Goal: Check status: Check status

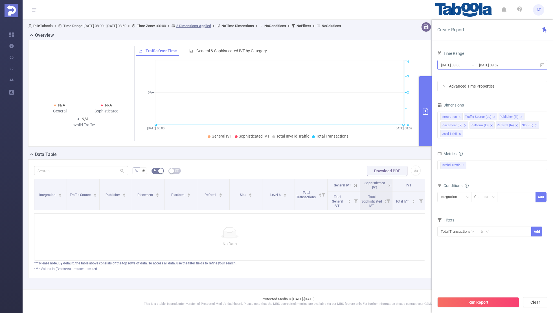
click at [479, 64] on input "[DATE] 08:59" at bounding box center [502, 65] width 46 height 8
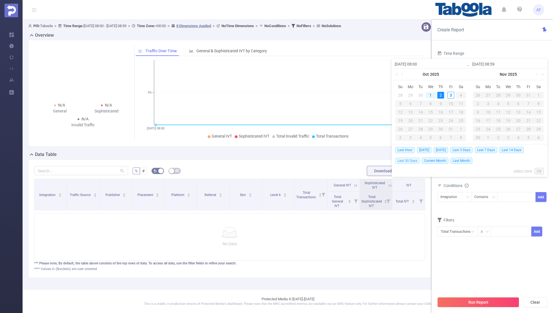
click at [407, 159] on span "Last 30 Days" at bounding box center [408, 161] width 24 height 6
type input "[DATE] 00:00"
type input "[DATE] 23:59"
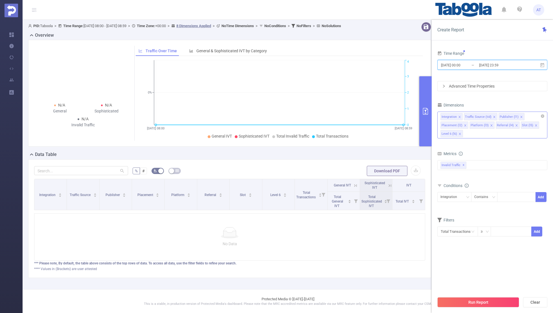
click at [459, 116] on icon "icon: close" at bounding box center [460, 117] width 2 height 2
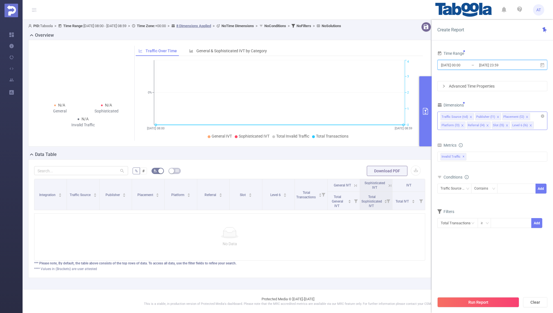
click at [470, 115] on icon "icon: close" at bounding box center [471, 116] width 3 height 3
click at [492, 116] on icon "icon: close" at bounding box center [492, 116] width 3 height 3
click at [489, 116] on icon "icon: close" at bounding box center [490, 117] width 2 height 2
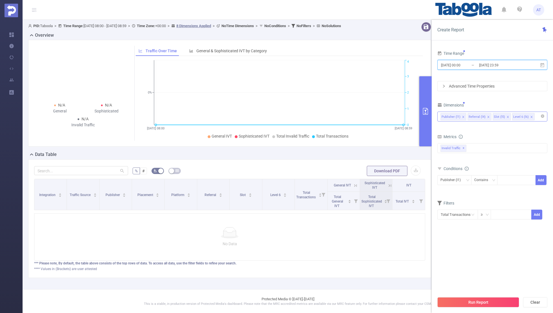
click at [487, 116] on icon "icon: close" at bounding box center [488, 116] width 3 height 3
click at [482, 116] on icon "icon: close" at bounding box center [483, 116] width 3 height 3
click at [504, 95] on div "Time Range [DATE] 00:00 _ [DATE] 23:59 Advanced Time Properties Dimensions Publ…" at bounding box center [493, 137] width 110 height 177
click at [451, 178] on div "Publisher (l1)" at bounding box center [453, 179] width 24 height 9
click at [504, 179] on div at bounding box center [517, 179] width 32 height 9
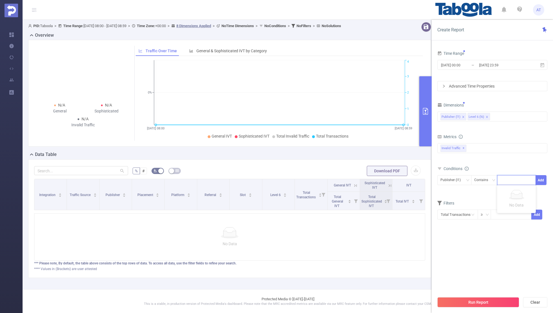
paste input "receitascenter-publisher"
type input "receitascenter-publisher"
click at [541, 179] on button "Add" at bounding box center [541, 180] width 11 height 10
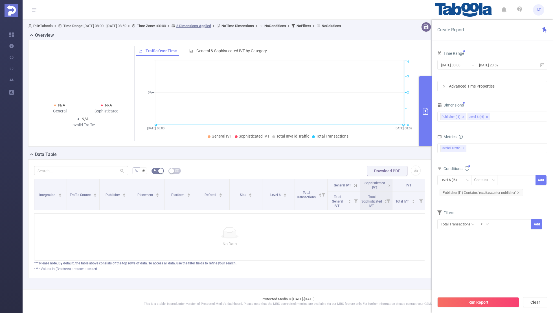
click at [491, 209] on div "Filters" at bounding box center [493, 213] width 110 height 9
click at [470, 66] on input "[DATE] 00:00" at bounding box center [464, 65] width 46 height 8
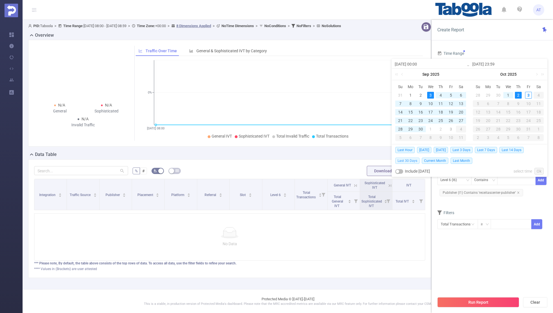
click at [404, 158] on span "Last 30 Days" at bounding box center [408, 161] width 24 height 6
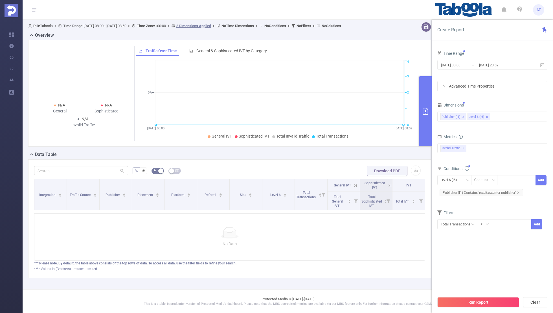
click at [469, 252] on section "Time Range [DATE] 00:00 _ [DATE] 23:59 Advanced Time Properties Dimensions Publ…" at bounding box center [493, 171] width 110 height 244
click at [469, 300] on button "Run Report" at bounding box center [479, 302] width 82 height 10
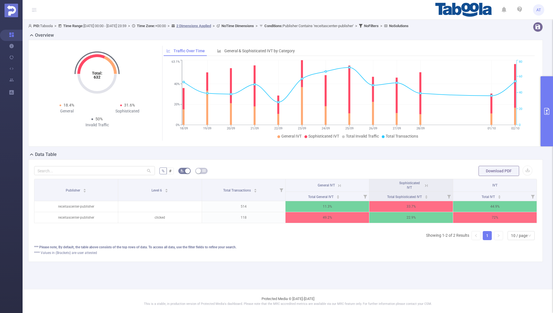
click at [340, 187] on icon at bounding box center [339, 185] width 5 height 5
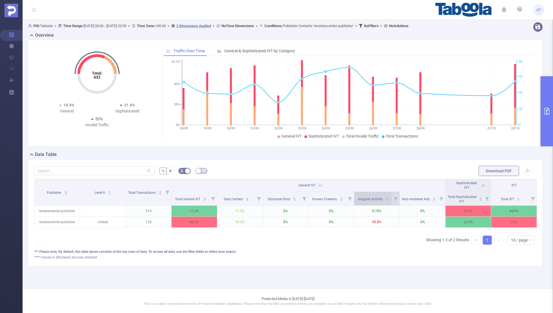
scroll to position [0, 1]
click at [483, 185] on icon at bounding box center [482, 185] width 5 height 5
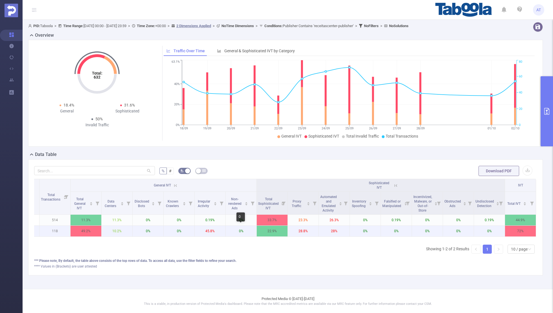
scroll to position [0, 0]
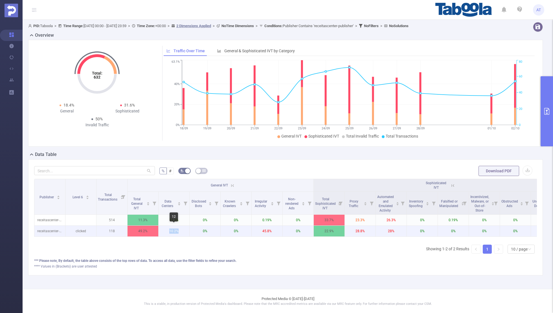
drag, startPoint x: 182, startPoint y: 230, endPoint x: 165, endPoint y: 230, distance: 16.4
click at [165, 230] on p "10.2%" at bounding box center [174, 231] width 31 height 11
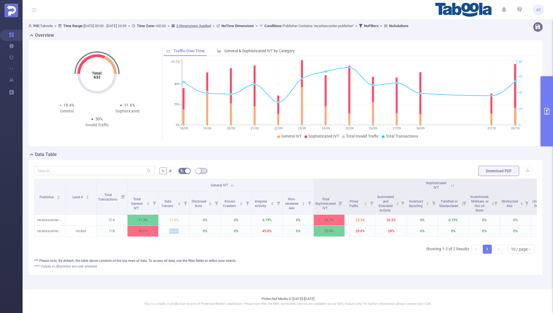
click at [205, 255] on div "Publisher Level 6 Total Transactions General IVT Sophisticated IVT IVT Total Ge…" at bounding box center [285, 218] width 503 height 79
click at [548, 118] on button "primary" at bounding box center [547, 111] width 12 height 70
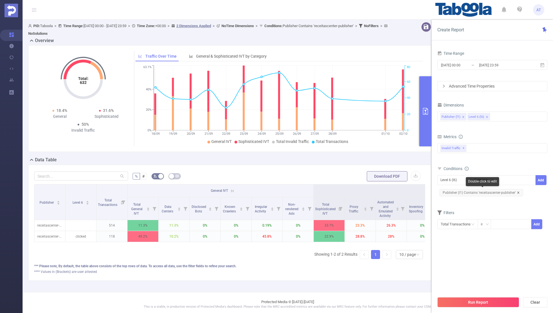
click at [518, 191] on icon "icon: close" at bounding box center [518, 192] width 3 height 3
click at [458, 177] on div "Level 6 (l6)" at bounding box center [451, 179] width 20 height 9
click at [457, 188] on li "Publisher (l1)" at bounding box center [455, 190] width 34 height 9
click at [504, 184] on div at bounding box center [517, 179] width 32 height 9
paste input "postmedia-[GEOGRAPHIC_DATA]"
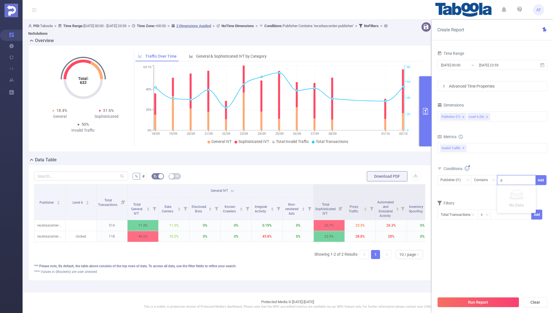
scroll to position [0, 1]
type input "postmedia-[GEOGRAPHIC_DATA]"
click at [543, 178] on button "Add" at bounding box center [541, 180] width 11 height 10
click at [501, 217] on div "Filters" at bounding box center [493, 221] width 110 height 9
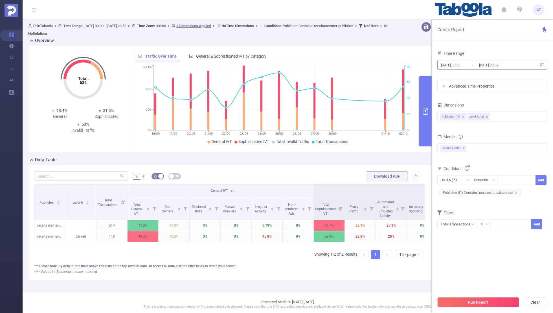
click at [466, 68] on input "[DATE] 00:00" at bounding box center [464, 65] width 46 height 8
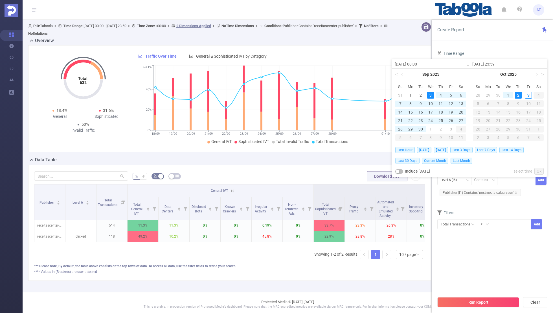
click at [406, 158] on span "Last 30 Days" at bounding box center [408, 161] width 24 height 6
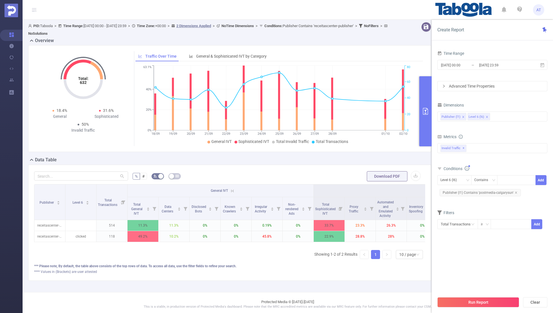
click at [456, 257] on section "Time Range [DATE] 00:00 _ [DATE] 23:59 Advanced Time Properties Dimensions Publ…" at bounding box center [493, 171] width 110 height 244
click at [459, 304] on button "Run Report" at bounding box center [479, 302] width 82 height 10
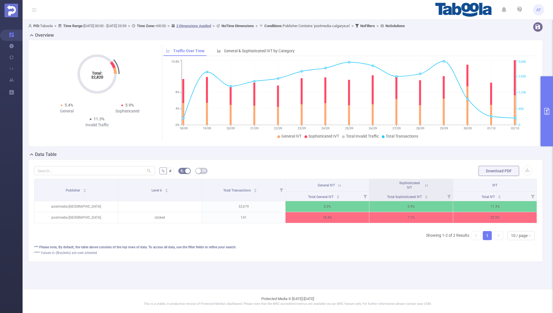
click at [341, 187] on icon at bounding box center [339, 185] width 5 height 5
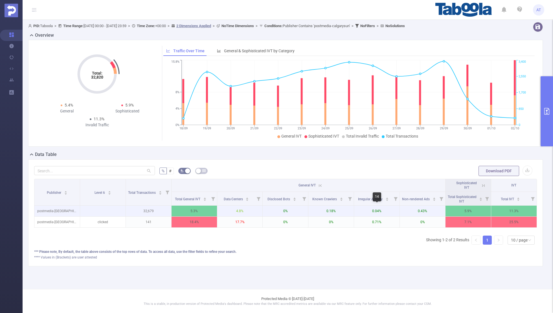
scroll to position [0, 1]
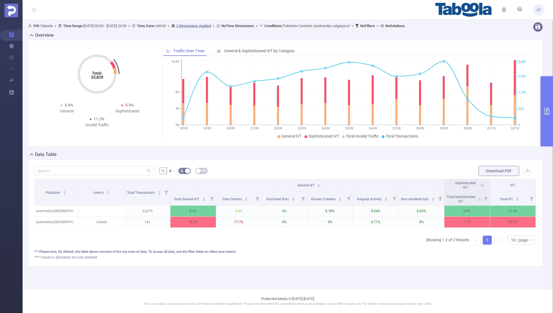
click at [481, 186] on icon at bounding box center [482, 185] width 5 height 5
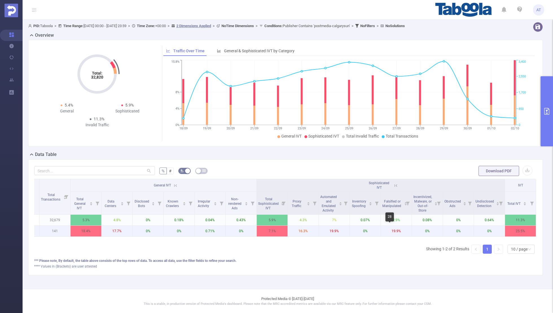
scroll to position [0, 0]
